Goal: Task Accomplishment & Management: Use online tool/utility

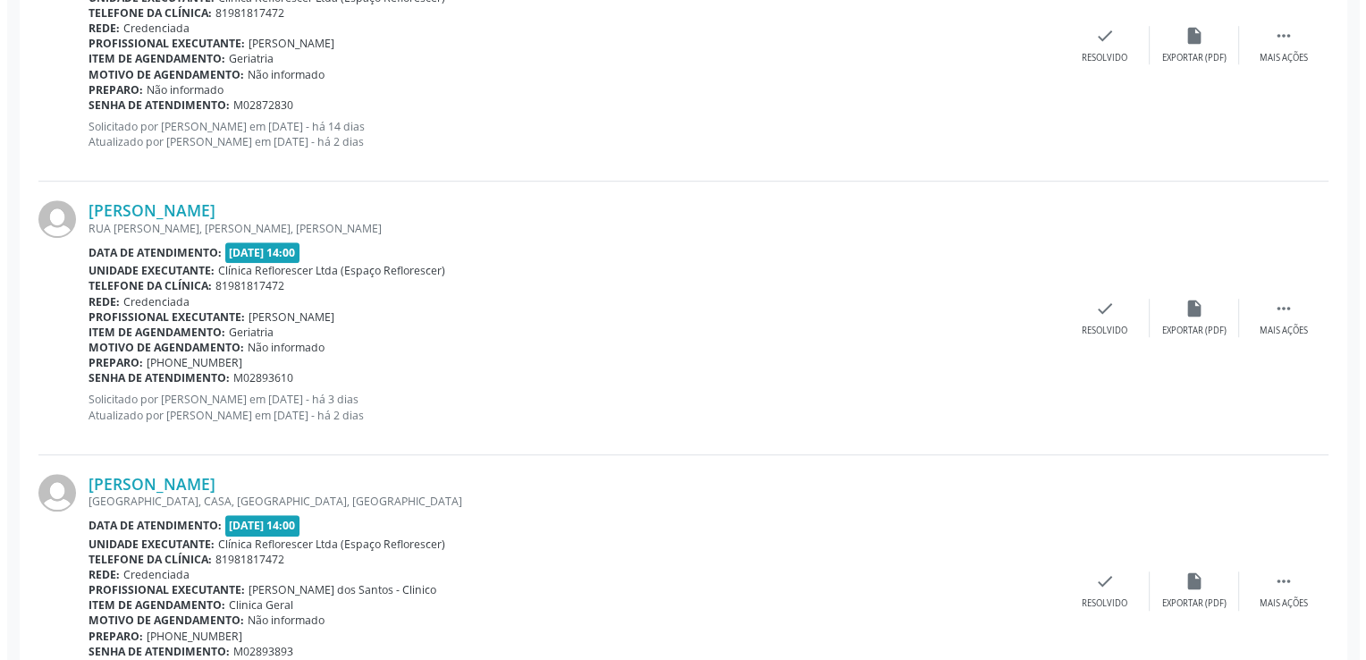
scroll to position [1271, 0]
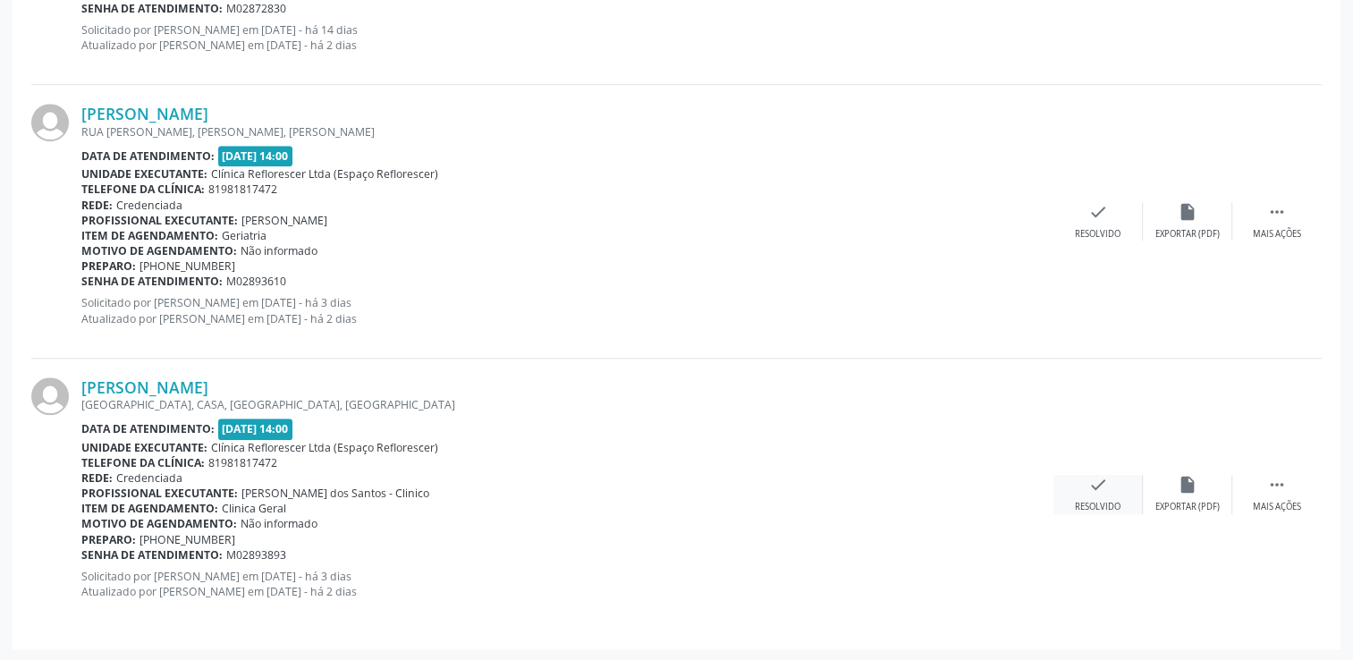
click at [1101, 495] on div "check Resolvido" at bounding box center [1097, 494] width 89 height 38
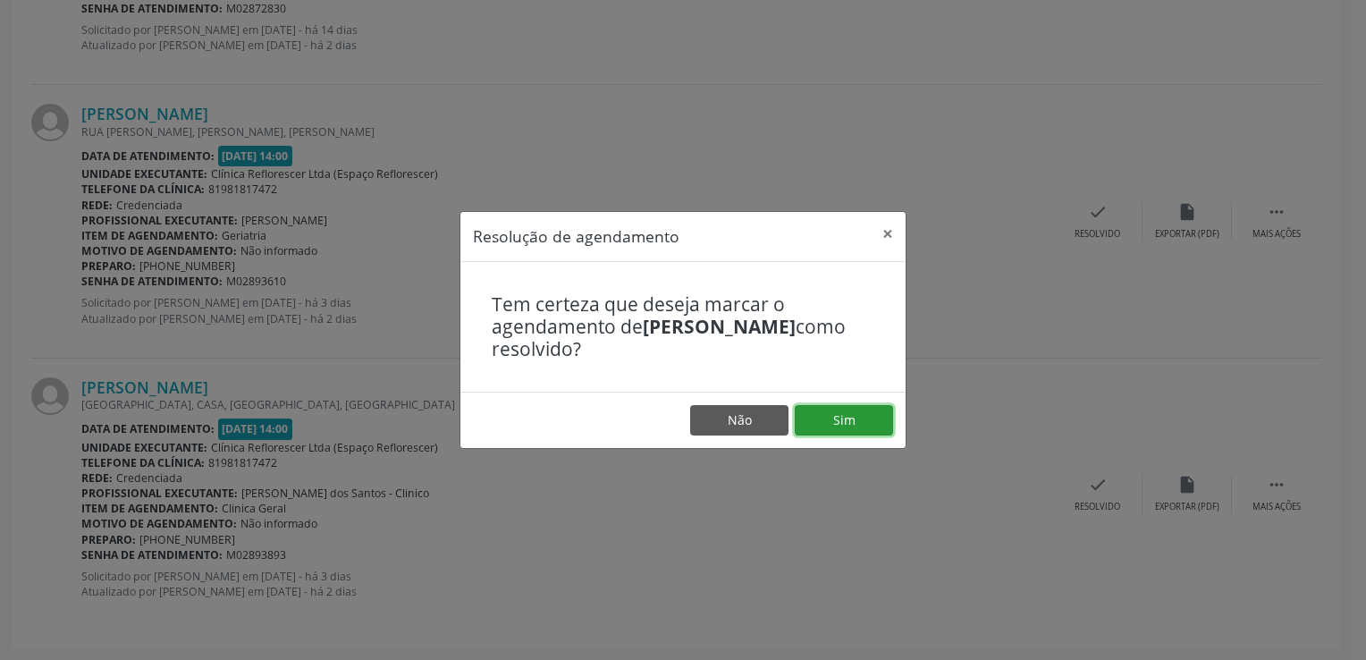
click at [820, 430] on button "Sim" at bounding box center [844, 420] width 98 height 30
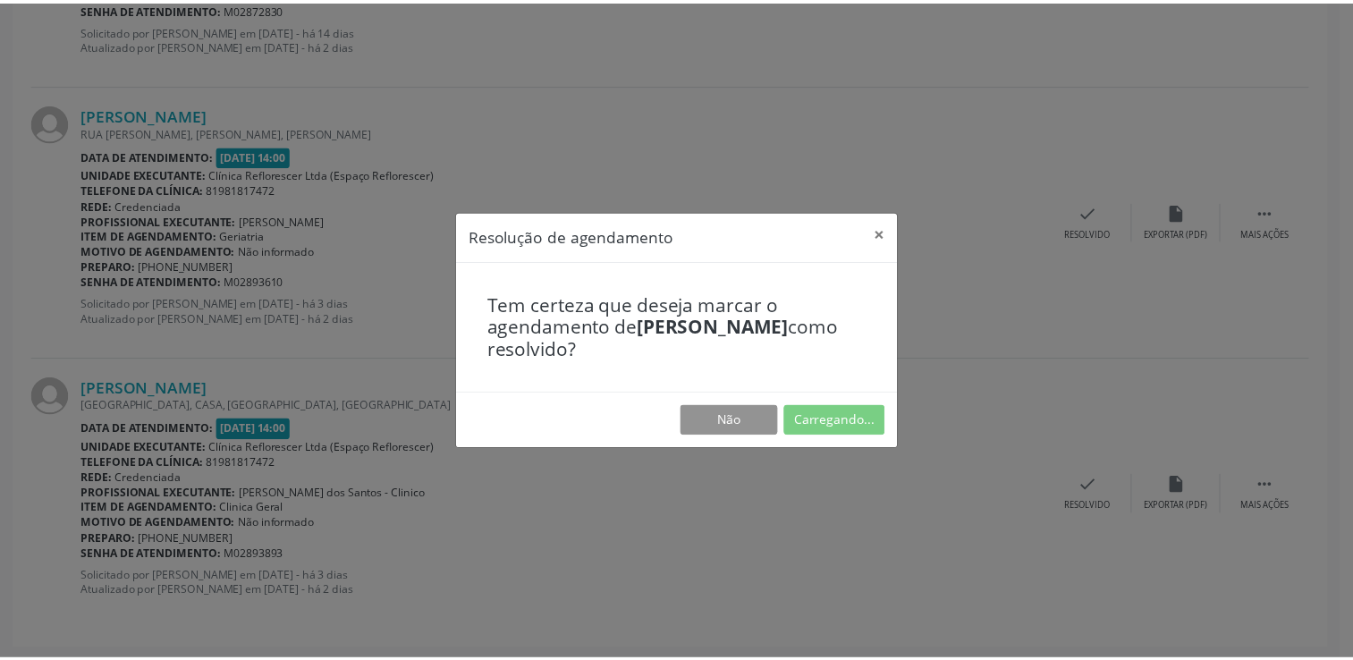
scroll to position [0, 0]
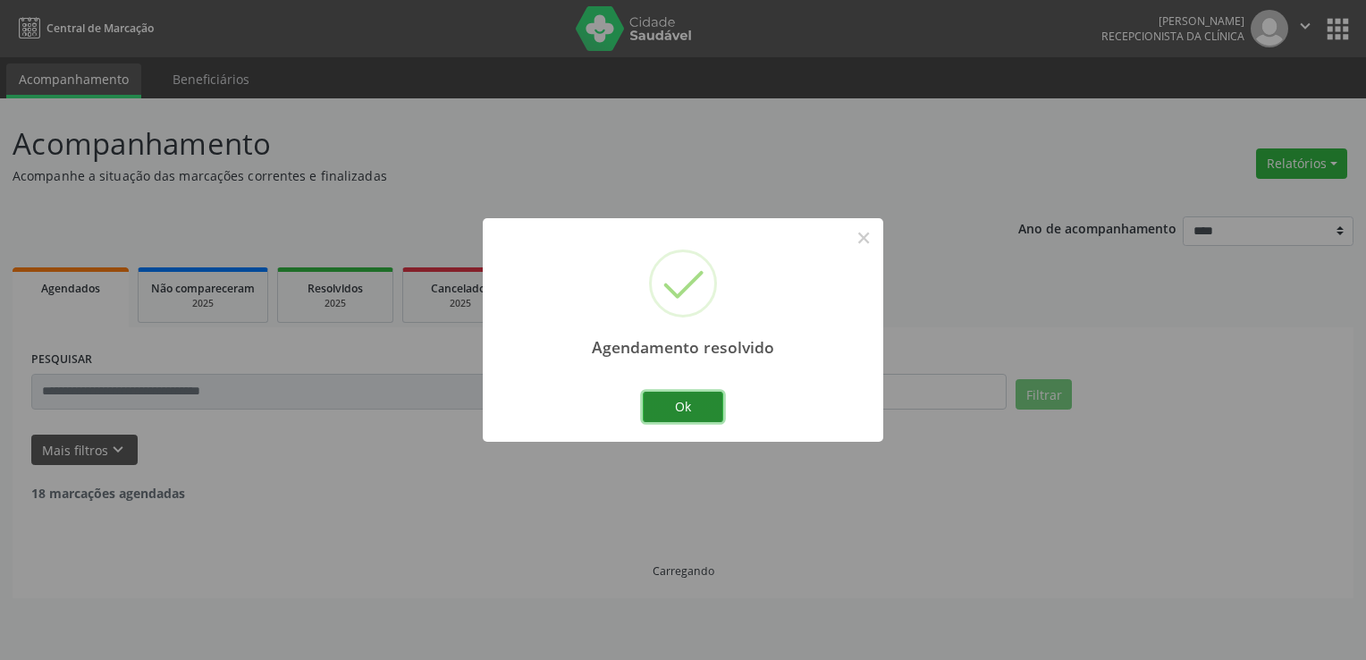
click at [705, 411] on button "Ok" at bounding box center [683, 407] width 80 height 30
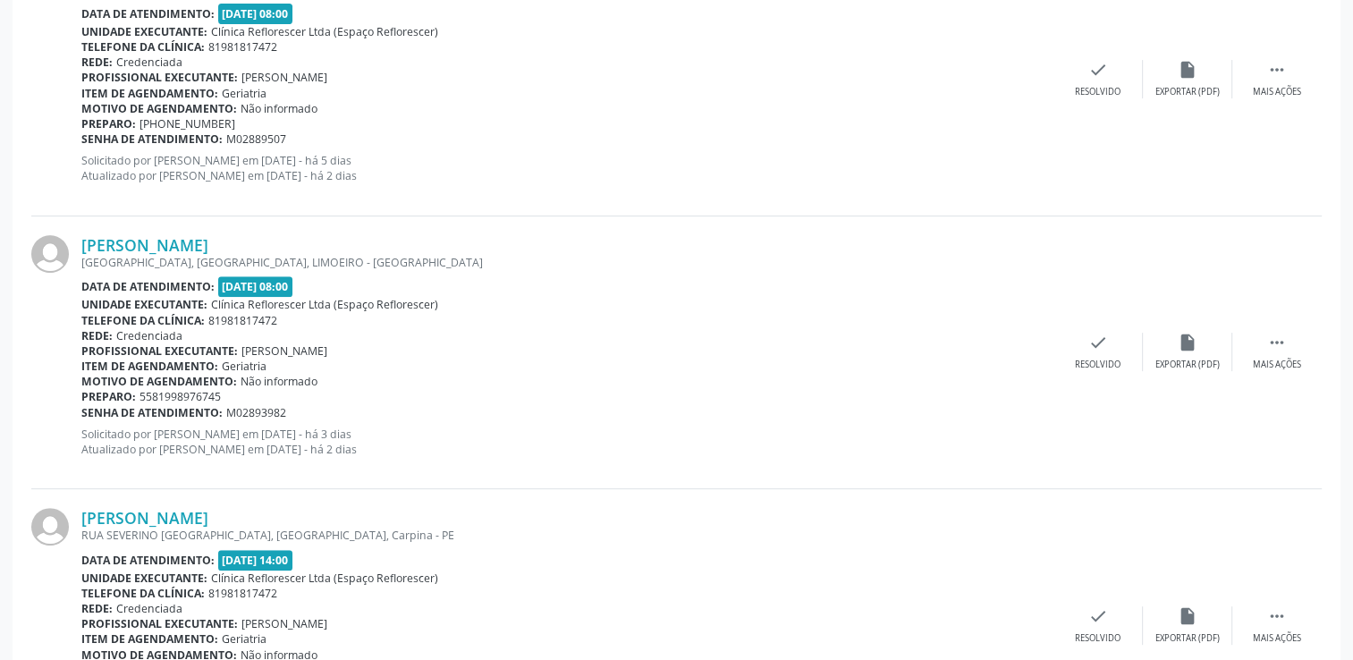
scroll to position [626, 0]
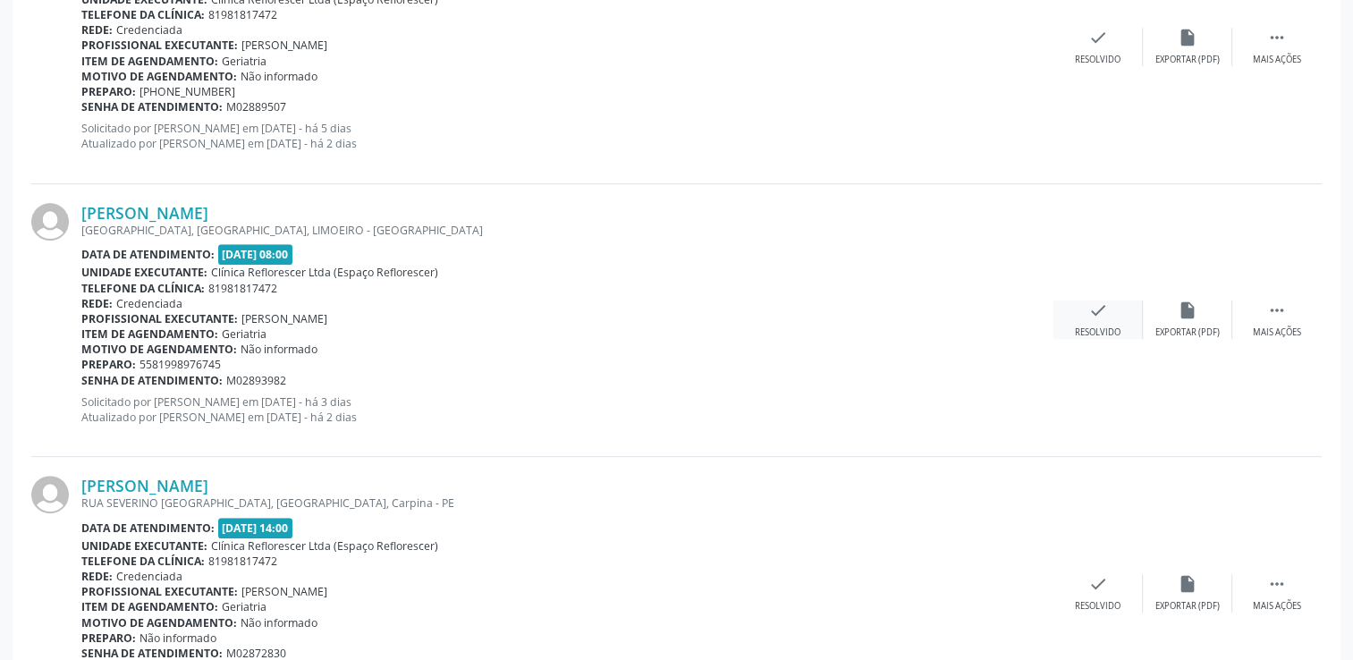
click at [1101, 326] on div "Resolvido" at bounding box center [1098, 332] width 46 height 13
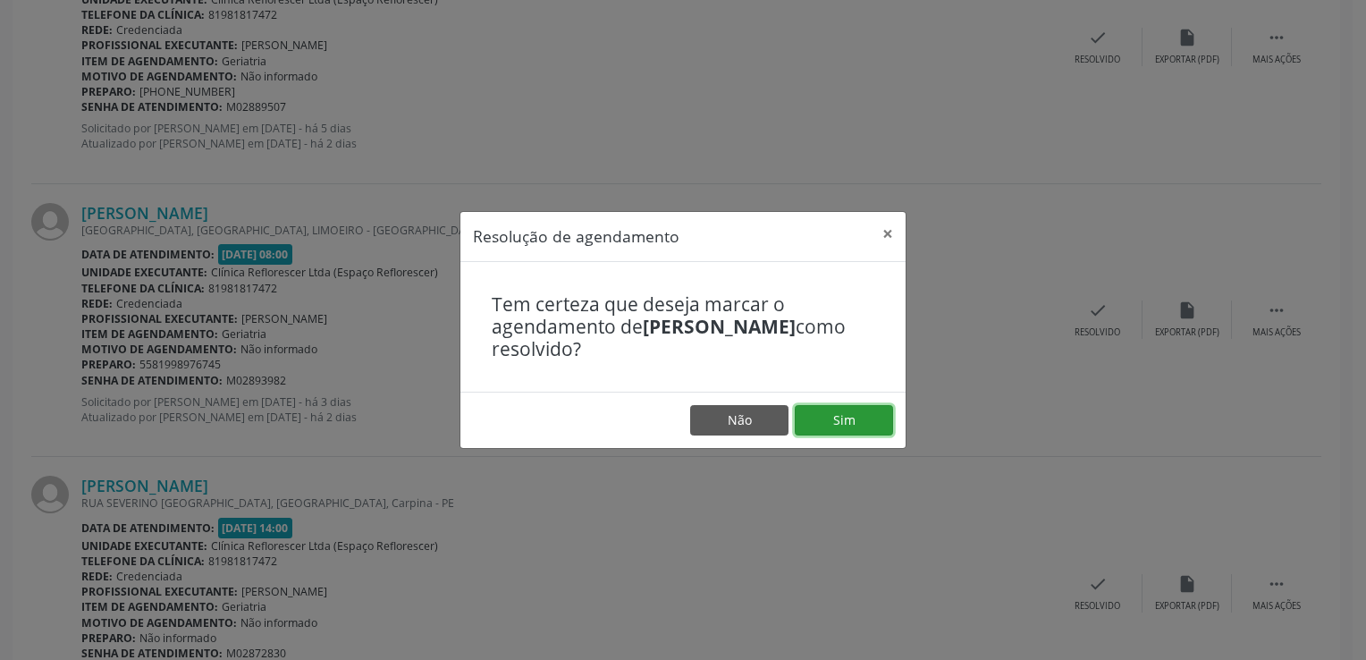
click at [862, 413] on button "Sim" at bounding box center [844, 420] width 98 height 30
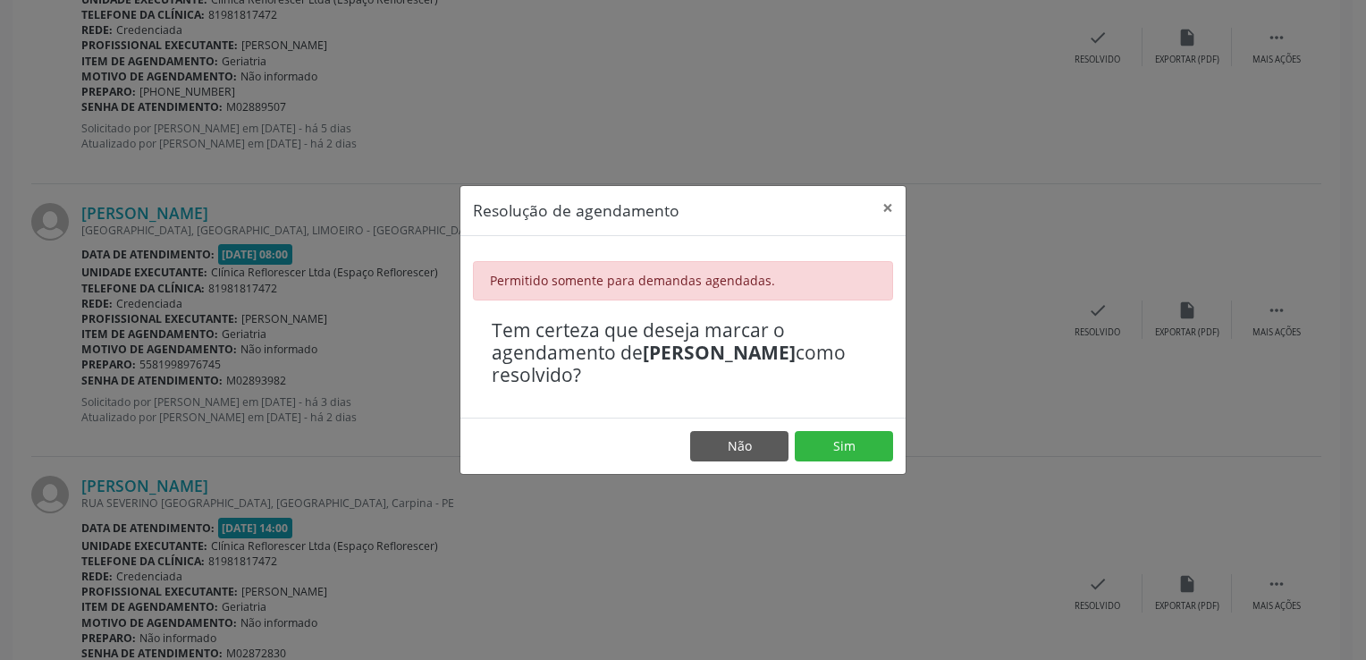
drag, startPoint x: 673, startPoint y: 131, endPoint x: 568, endPoint y: 77, distance: 118.4
click at [665, 122] on div "Resolução de agendamento × Permitido somente para demandas agendadas. Tem certe…" at bounding box center [683, 330] width 1366 height 660
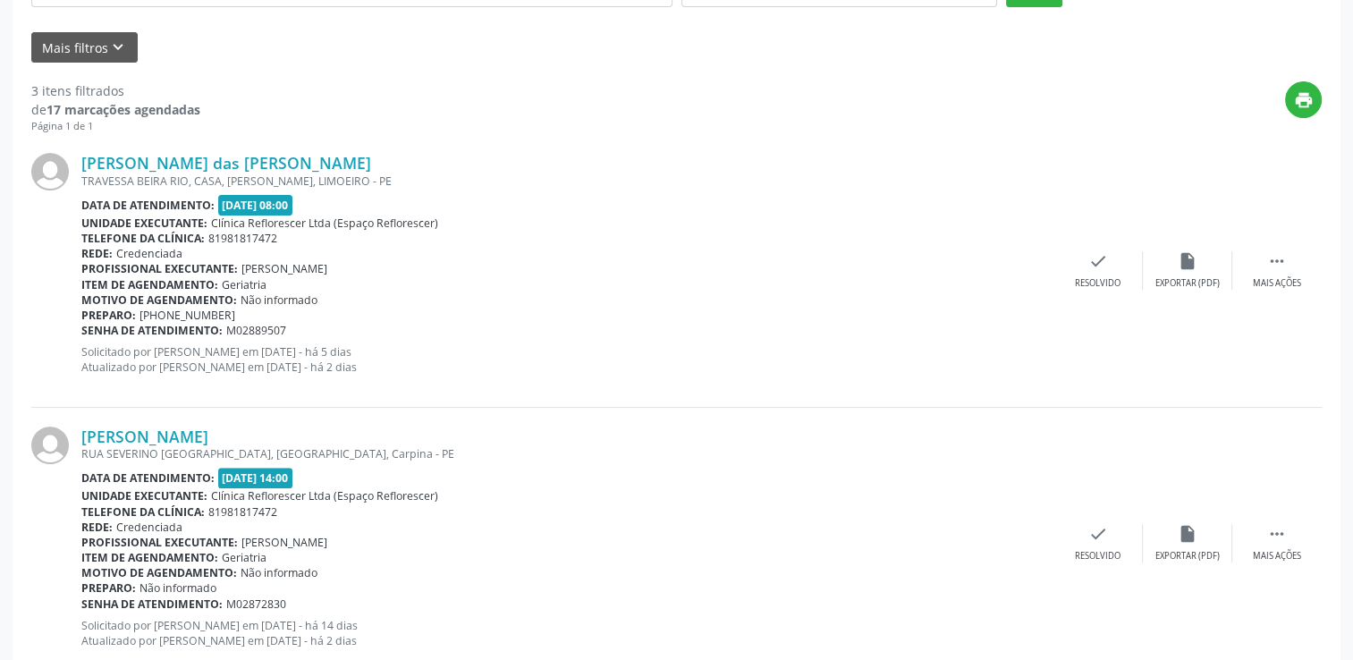
scroll to position [368, 0]
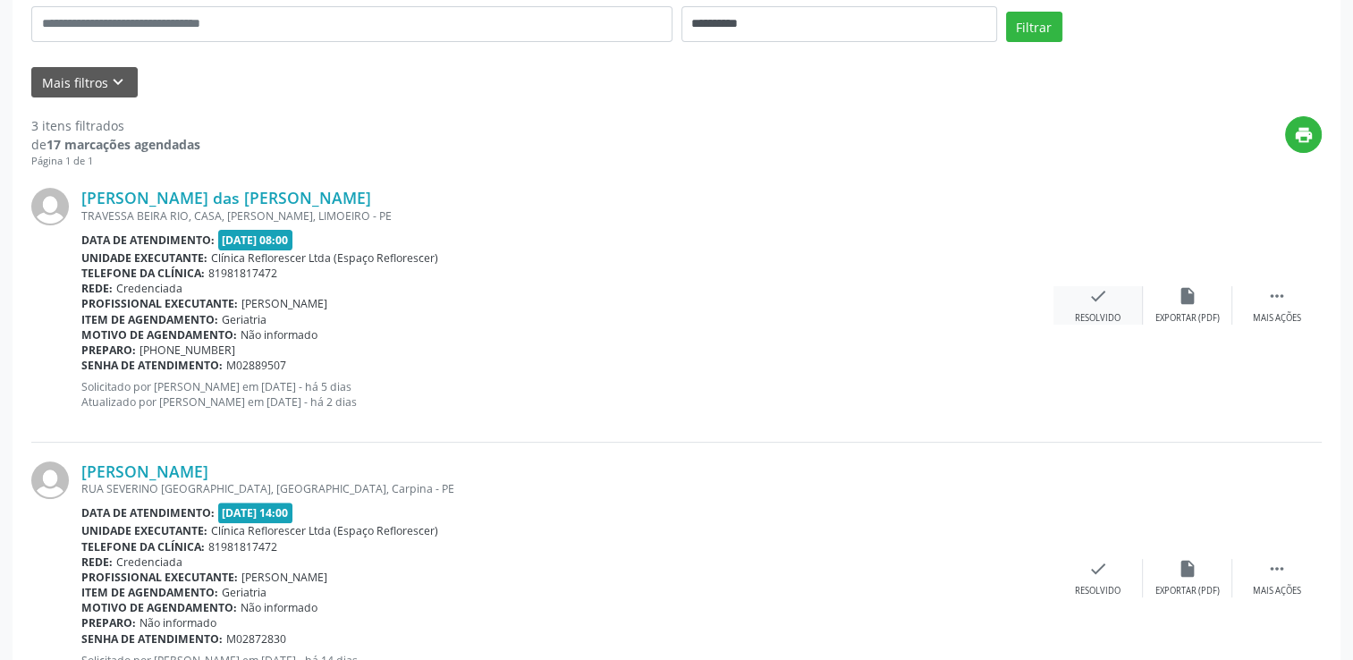
click at [1080, 309] on div "check Resolvido" at bounding box center [1097, 305] width 89 height 38
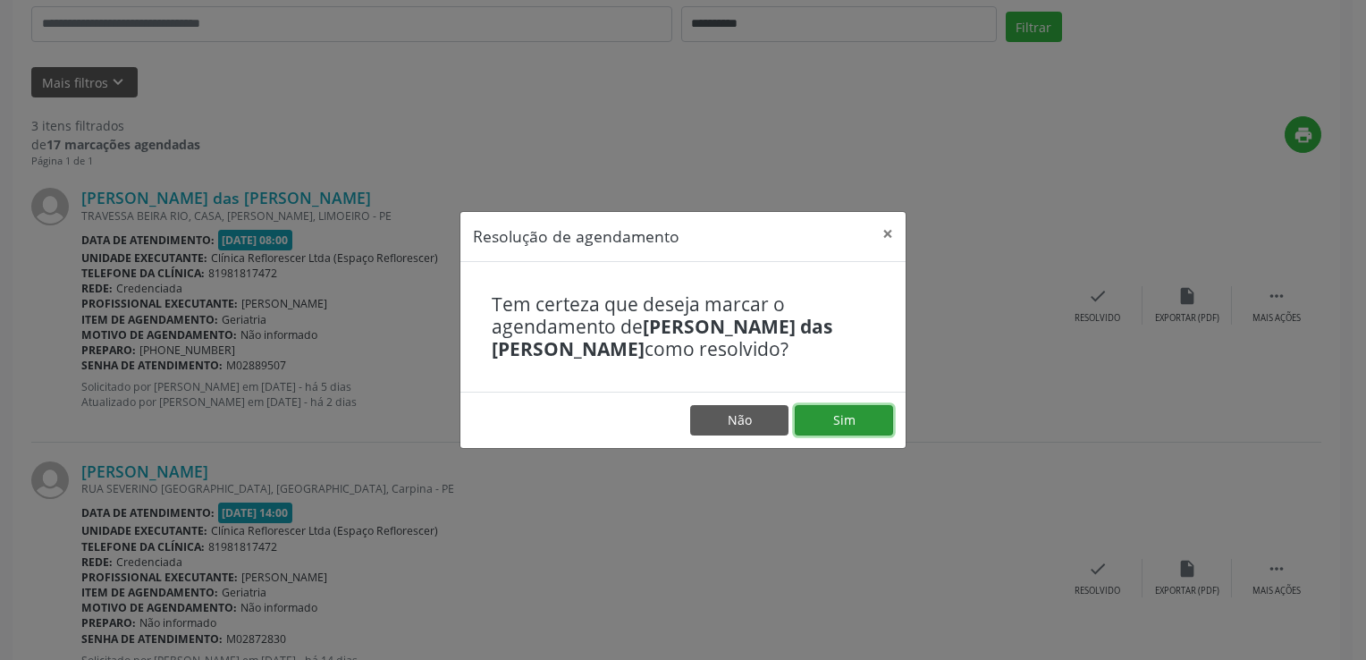
click at [813, 417] on button "Sim" at bounding box center [844, 420] width 98 height 30
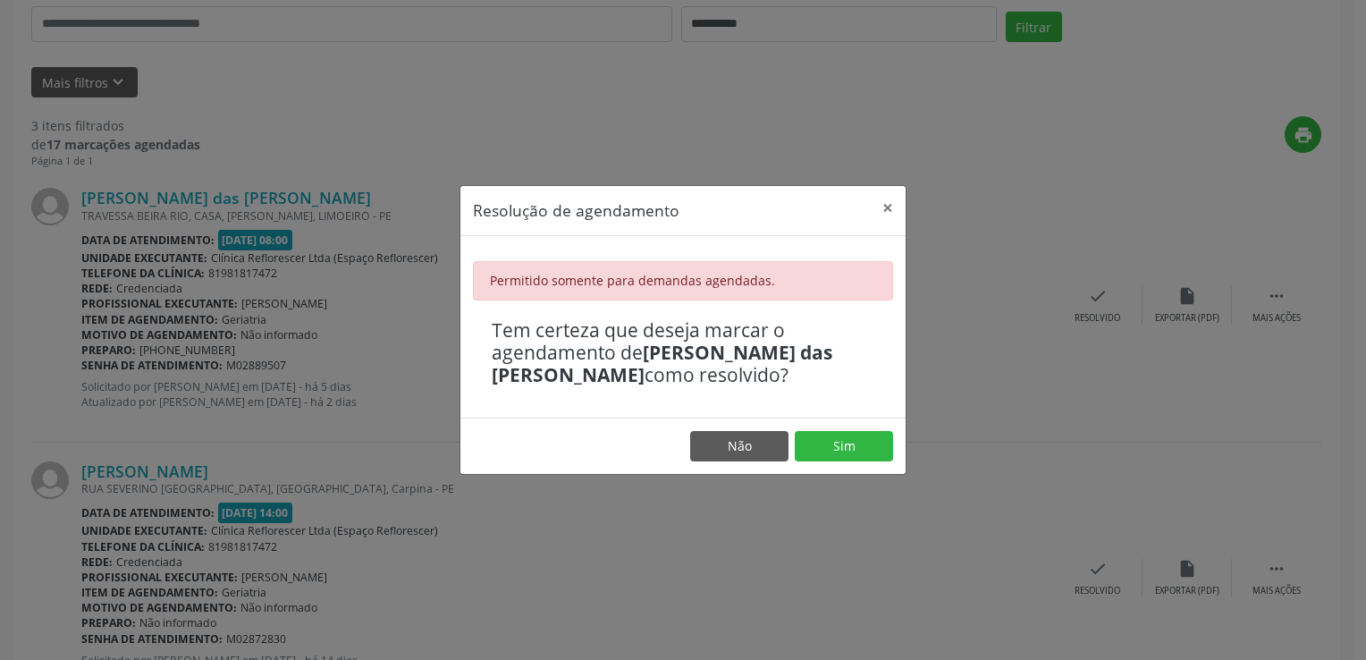
click at [647, 102] on div "Resolução de agendamento × Permitido somente para demandas agendadas. Tem certe…" at bounding box center [683, 330] width 1366 height 660
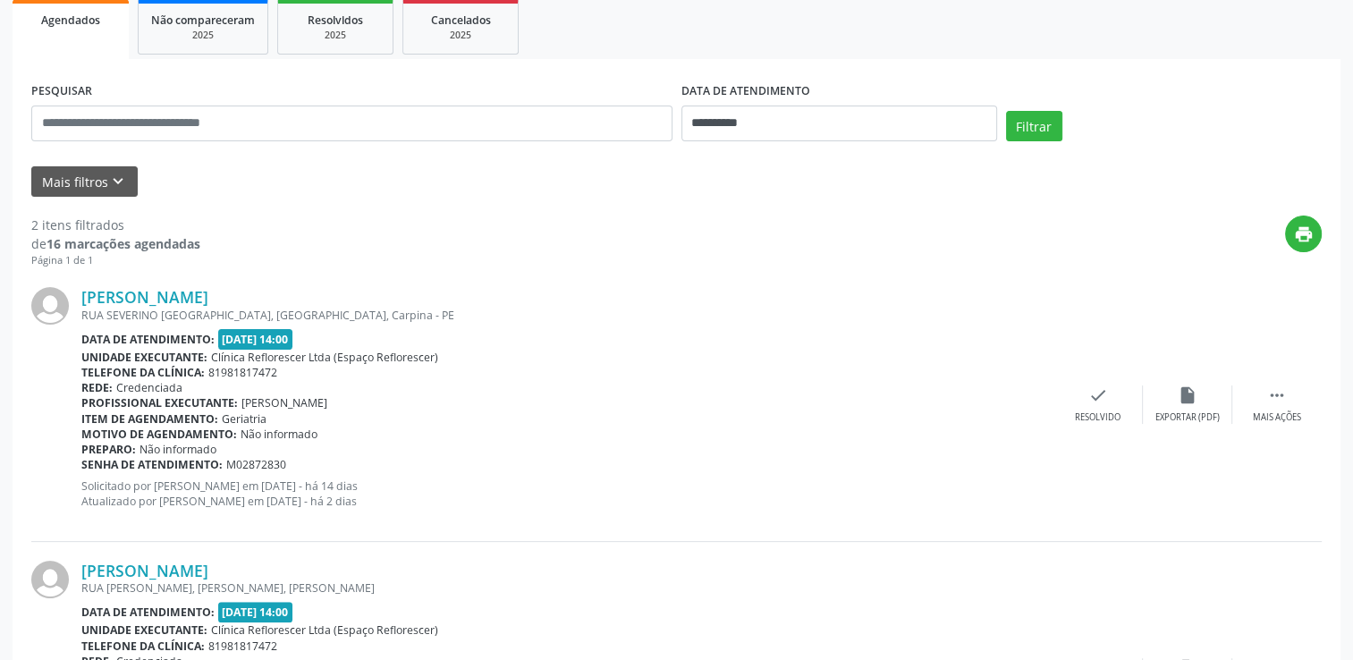
scroll to position [358, 0]
